Goal: Navigation & Orientation: Find specific page/section

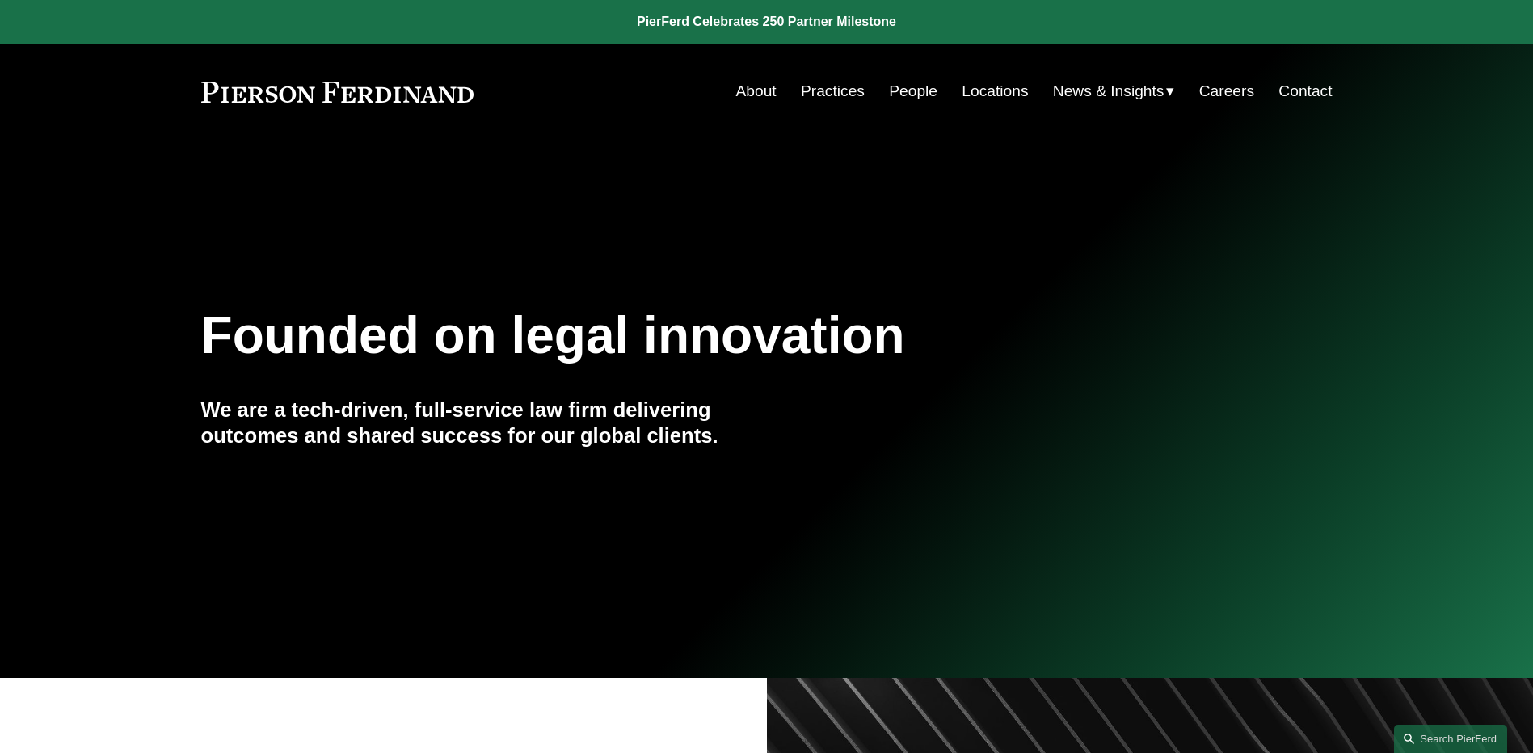
click at [919, 94] on link "People" at bounding box center [913, 91] width 48 height 31
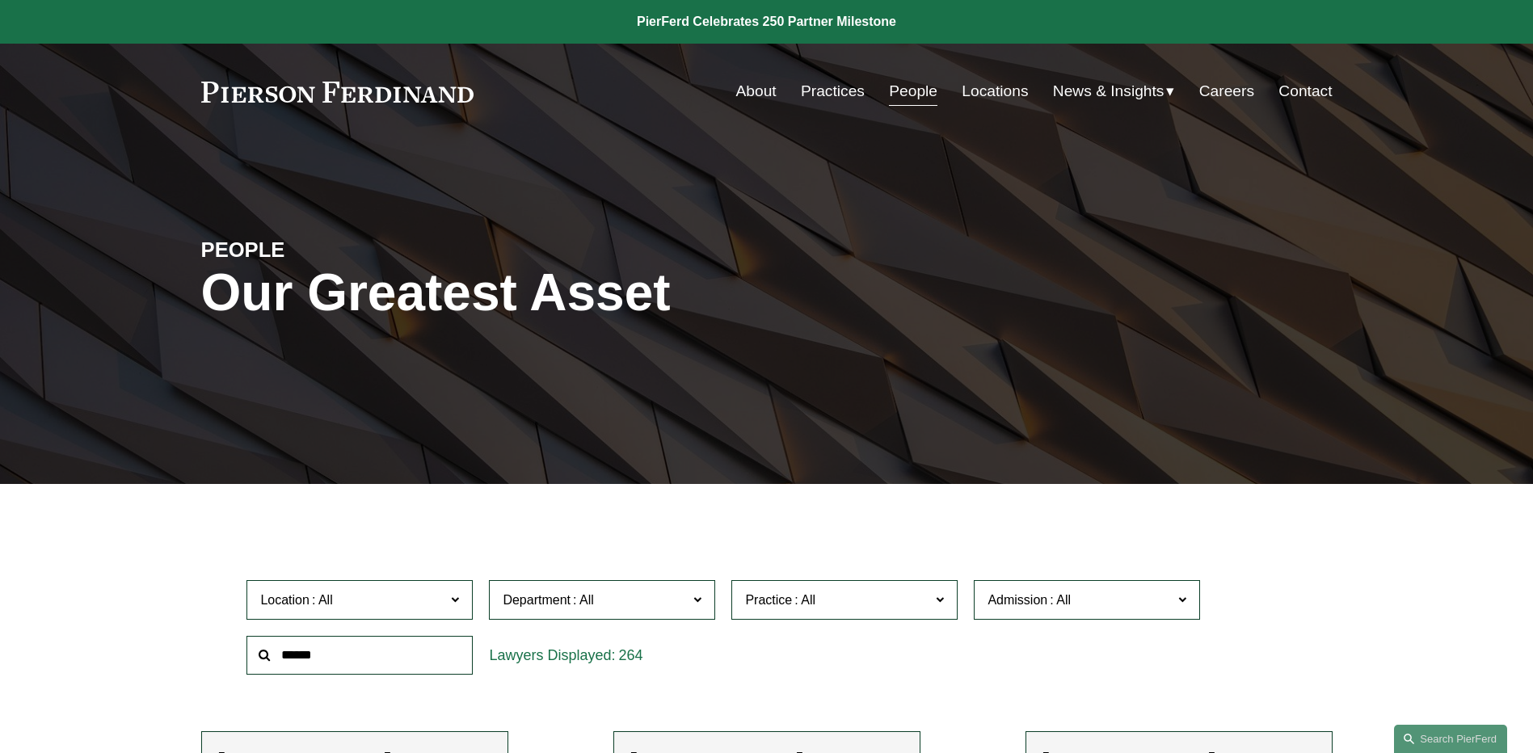
click at [0, 0] on span "News" at bounding box center [0, 0] width 0 height 0
